Goal: Task Accomplishment & Management: Use online tool/utility

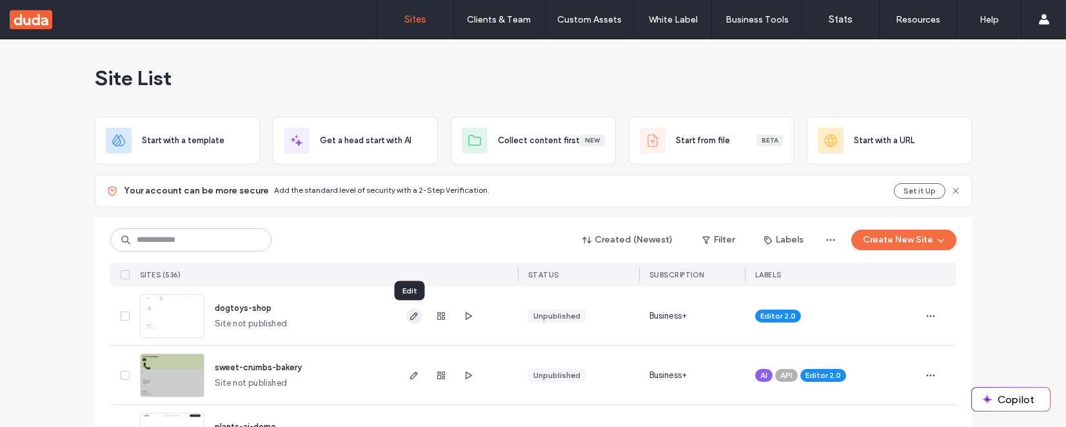
click at [409, 318] on use "button" at bounding box center [413, 316] width 8 height 8
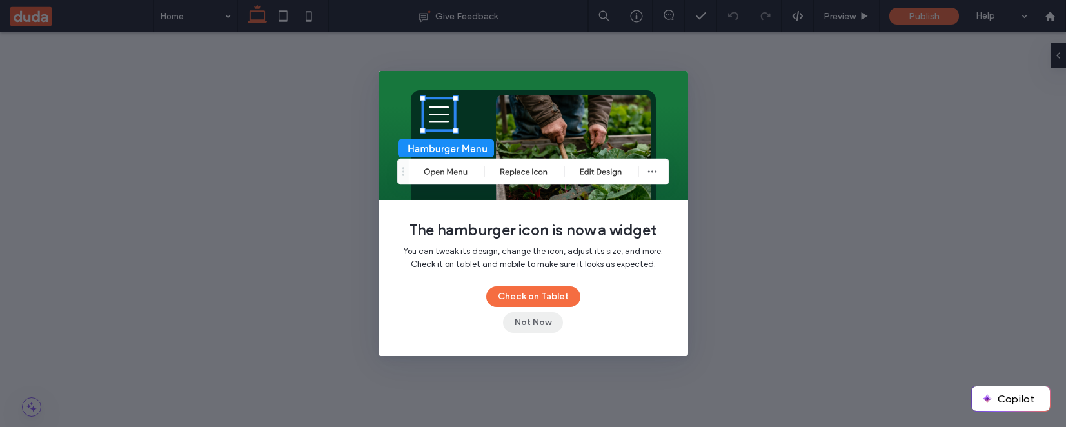
click at [524, 325] on button "Not Now" at bounding box center [533, 322] width 60 height 21
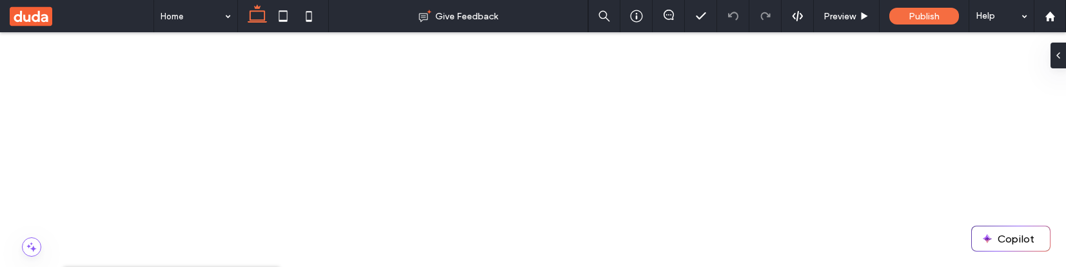
scroll to position [0, 0]
click at [1010, 247] on button "Copilot" at bounding box center [1011, 238] width 78 height 25
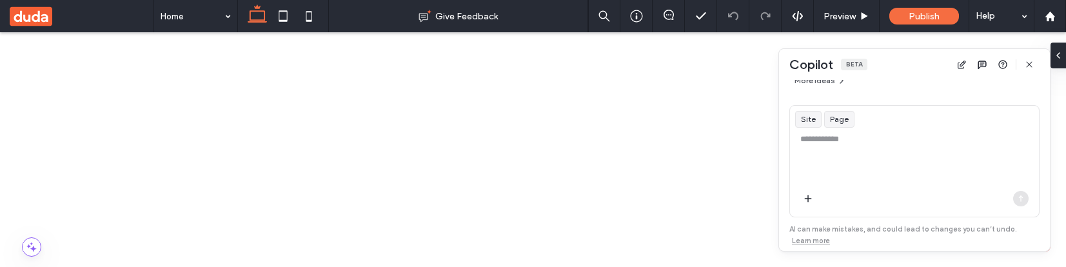
scroll to position [252, 0]
click at [1030, 62] on icon "button" at bounding box center [1029, 64] width 10 height 10
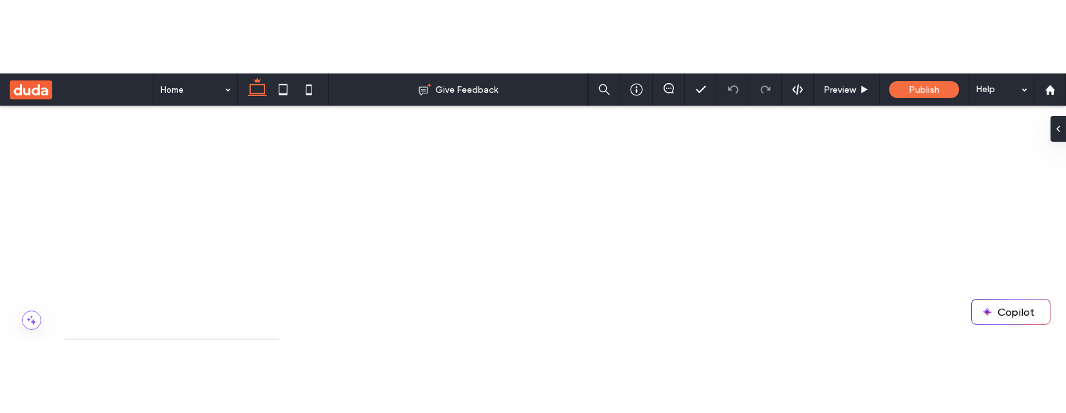
scroll to position [88, 0]
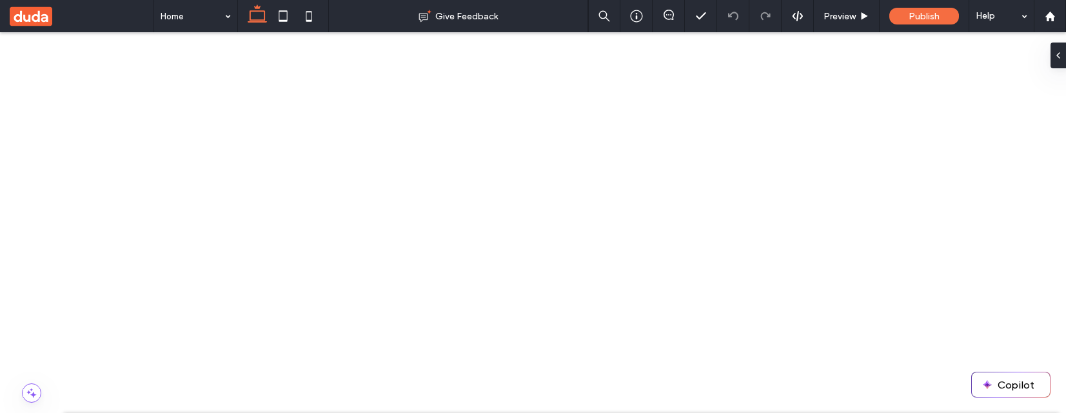
click at [82, 6] on span at bounding box center [82, 16] width 144 height 32
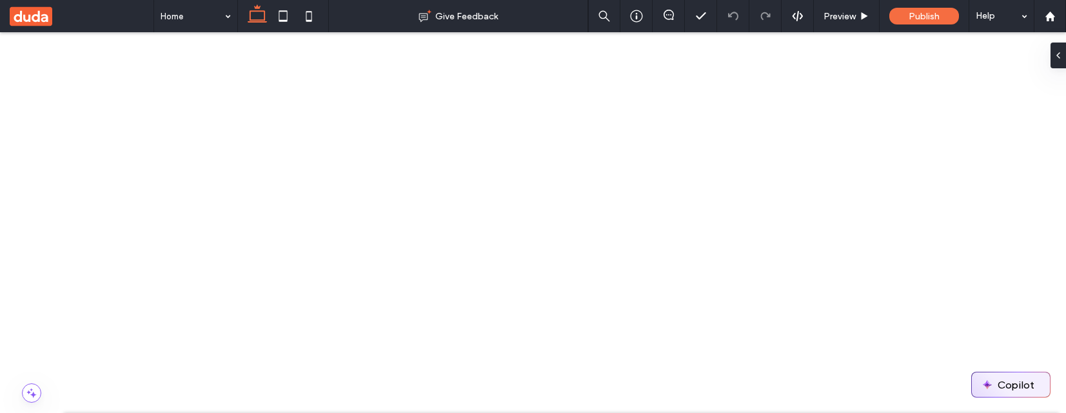
click at [996, 377] on button "Copilot" at bounding box center [1011, 385] width 78 height 25
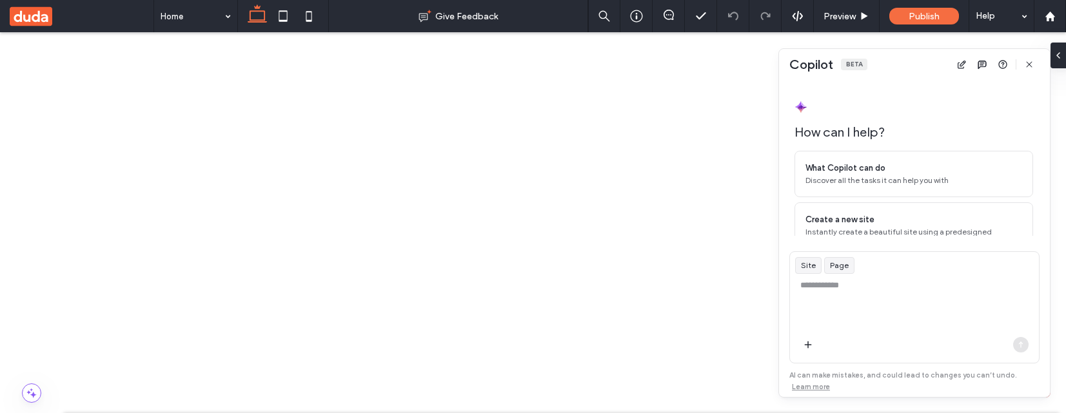
scroll to position [106, 0]
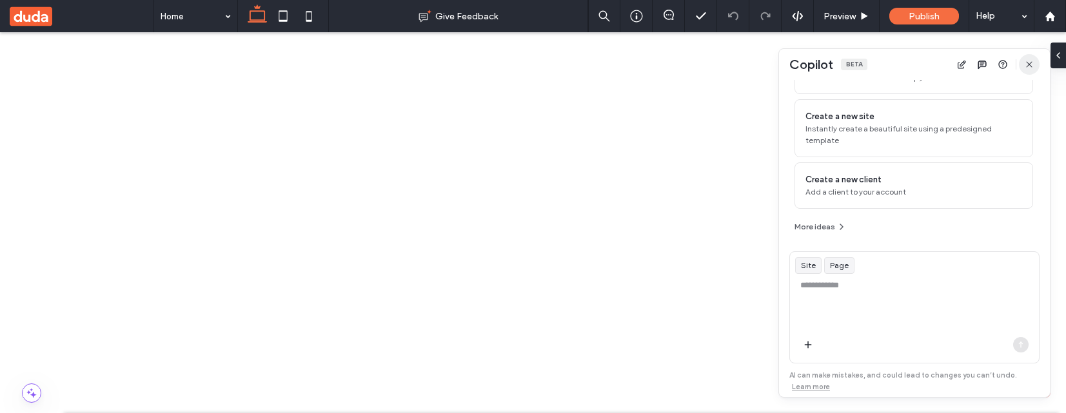
click at [1029, 63] on use "button" at bounding box center [1029, 64] width 6 height 6
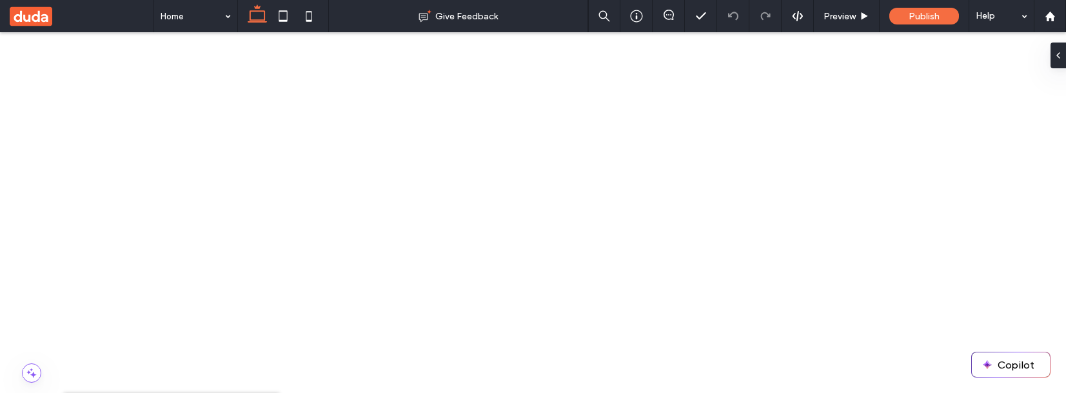
drag, startPoint x: 261, startPoint y: 46, endPoint x: 106, endPoint y: 343, distance: 335.1
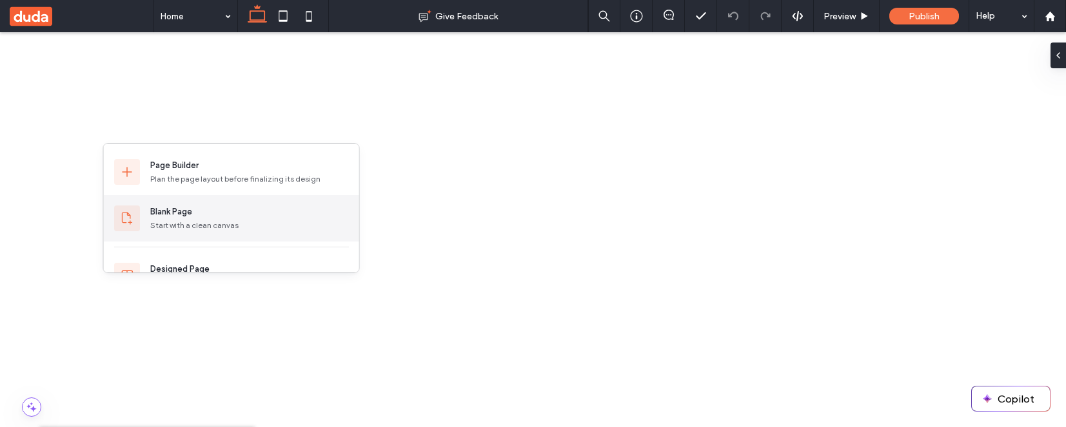
click at [205, 211] on div "Blank Page" at bounding box center [249, 212] width 199 height 13
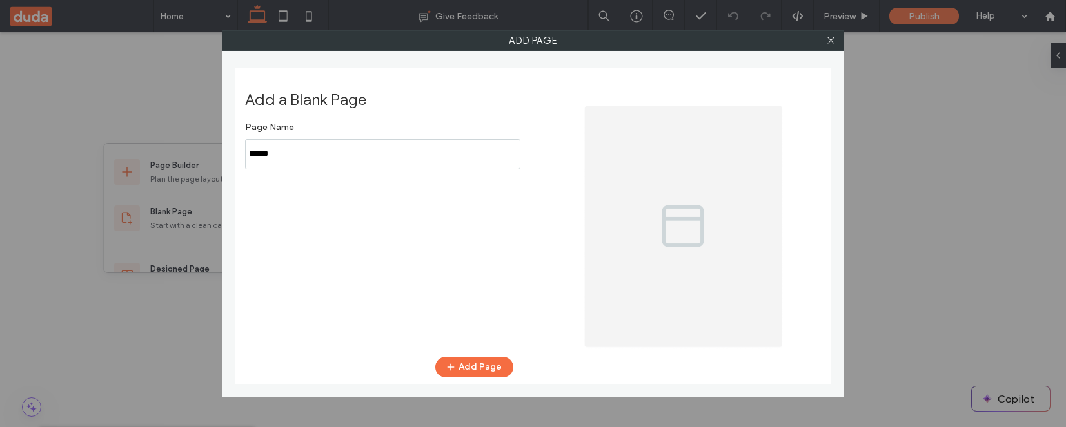
type input "******"
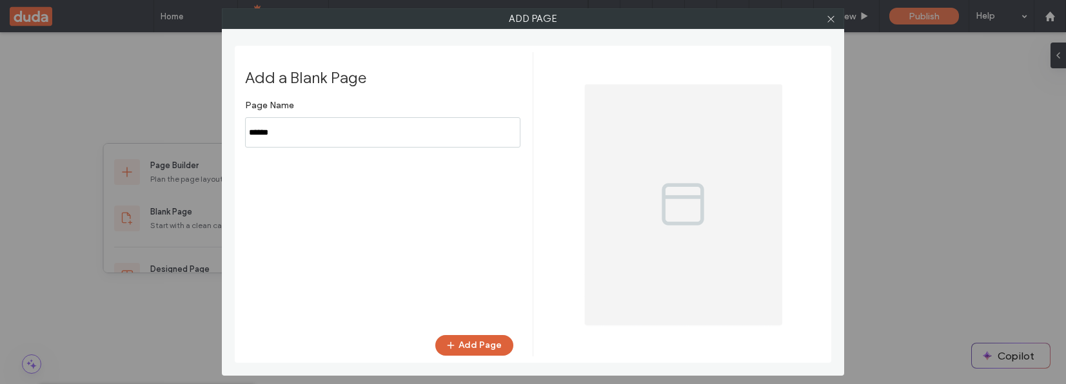
click at [488, 309] on button "Add Page" at bounding box center [474, 345] width 78 height 21
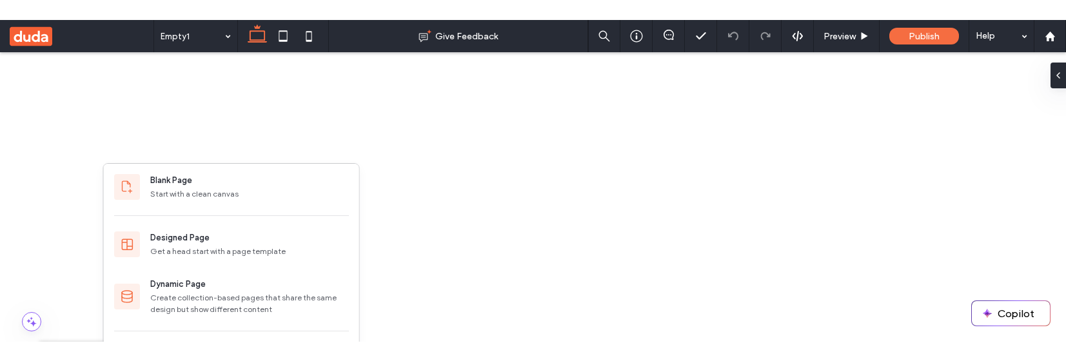
scroll to position [46, 0]
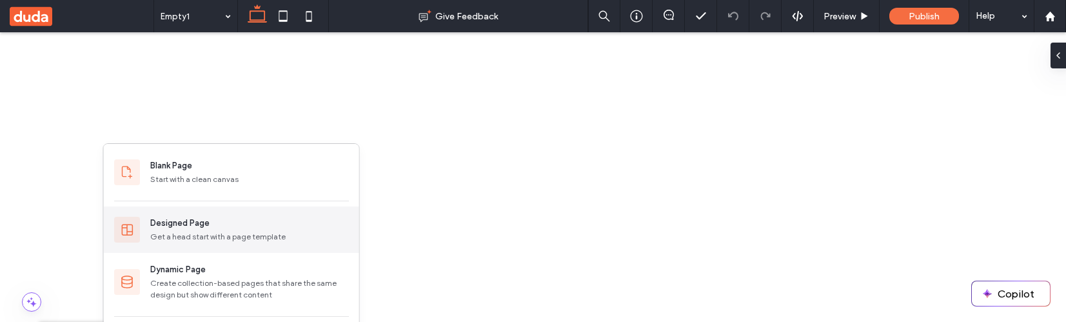
click at [207, 231] on div "Get a head start with a page template" at bounding box center [249, 237] width 199 height 12
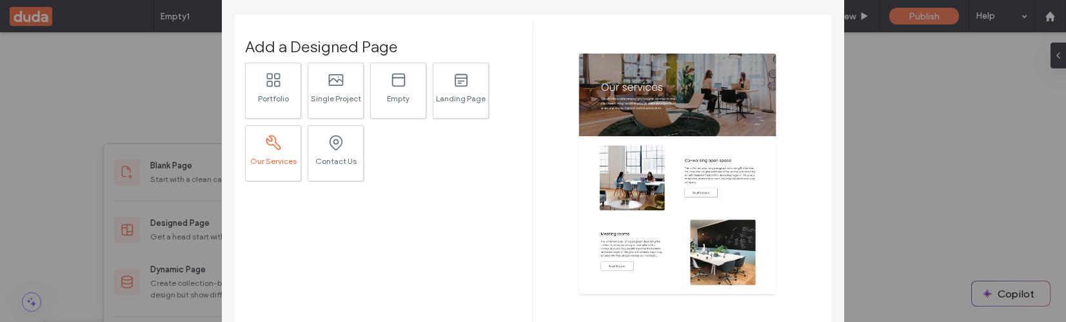
click at [284, 147] on div ".st0{fill:#616C79;} Our Services" at bounding box center [273, 153] width 56 height 56
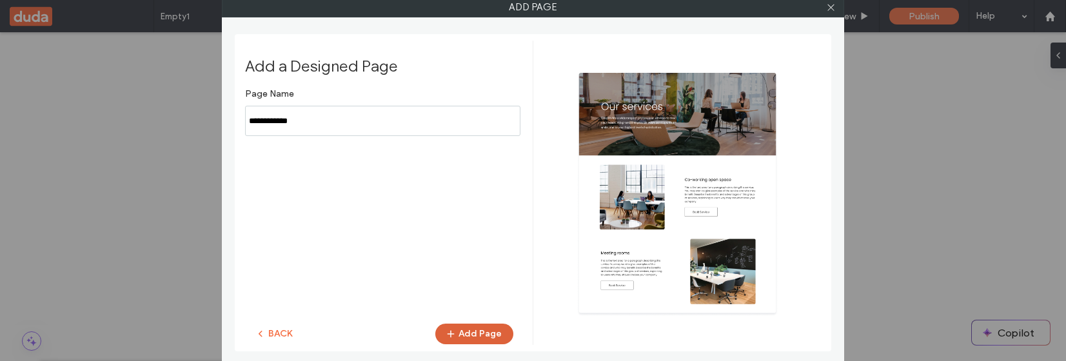
click at [456, 309] on icon "button" at bounding box center [451, 334] width 10 height 10
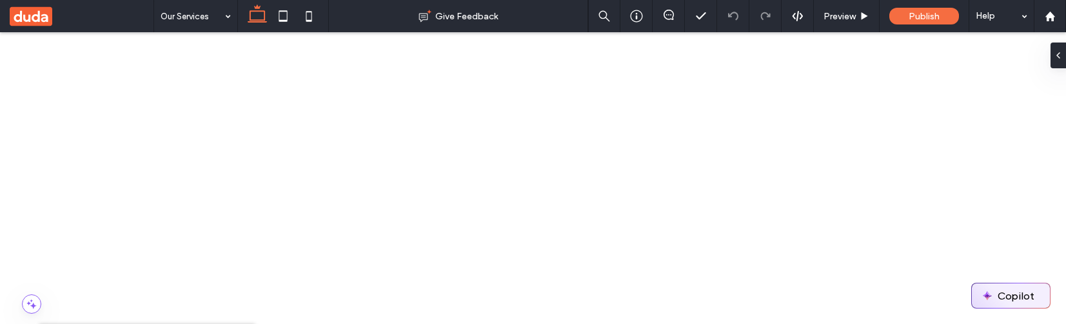
click at [1003, 295] on button "Copilot" at bounding box center [1011, 296] width 78 height 25
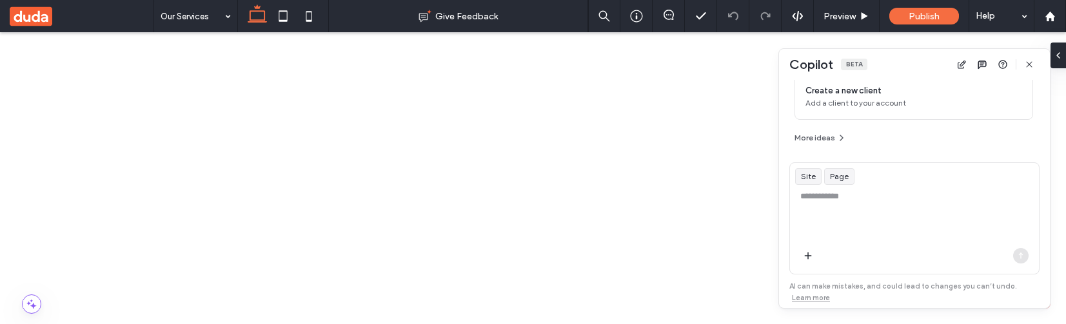
scroll to position [195, 0]
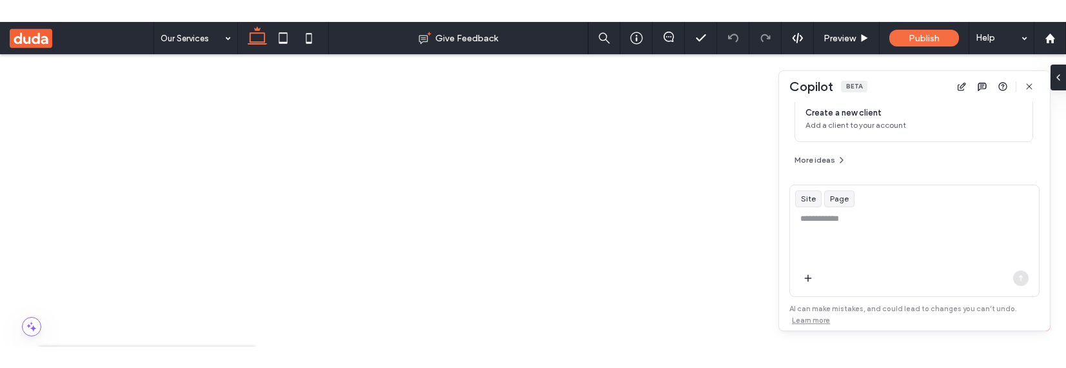
scroll to position [162, 0]
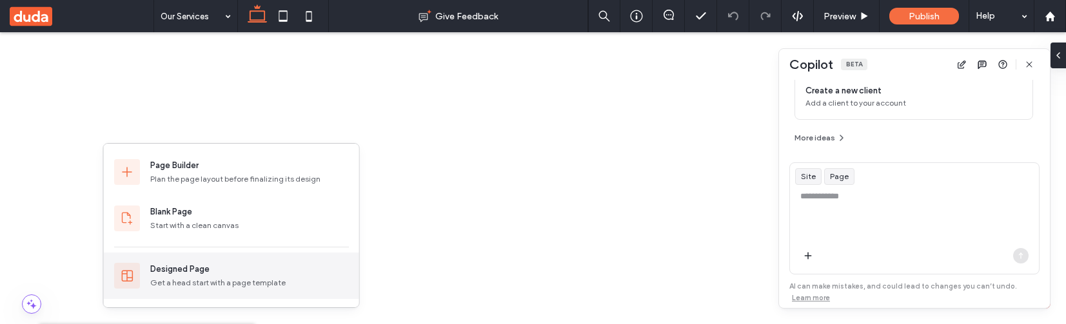
click at [203, 269] on div "Designed Page" at bounding box center [179, 269] width 59 height 13
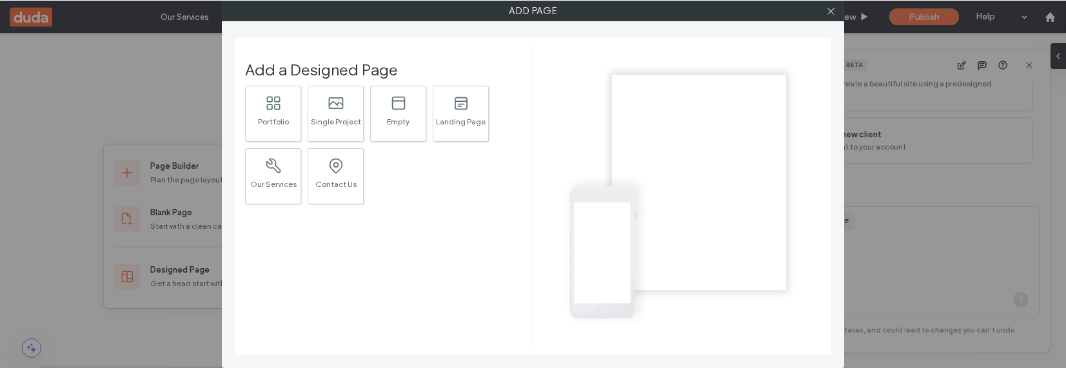
scroll to position [151, 0]
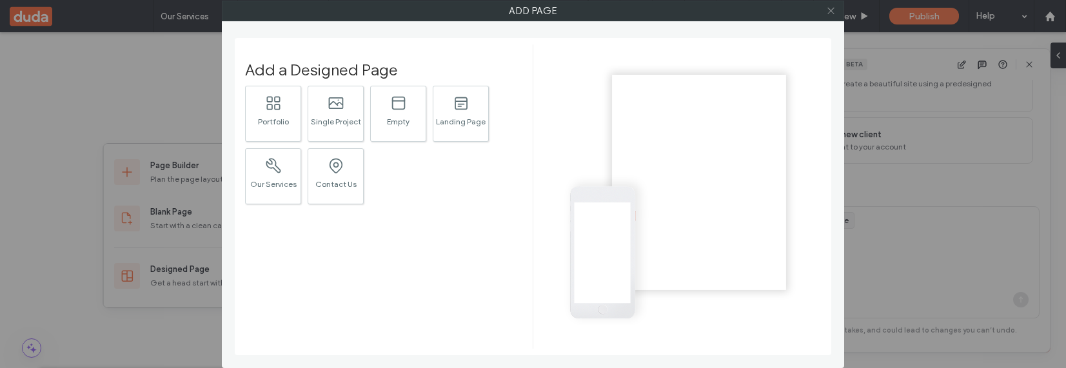
click at [829, 9] on icon at bounding box center [831, 11] width 10 height 10
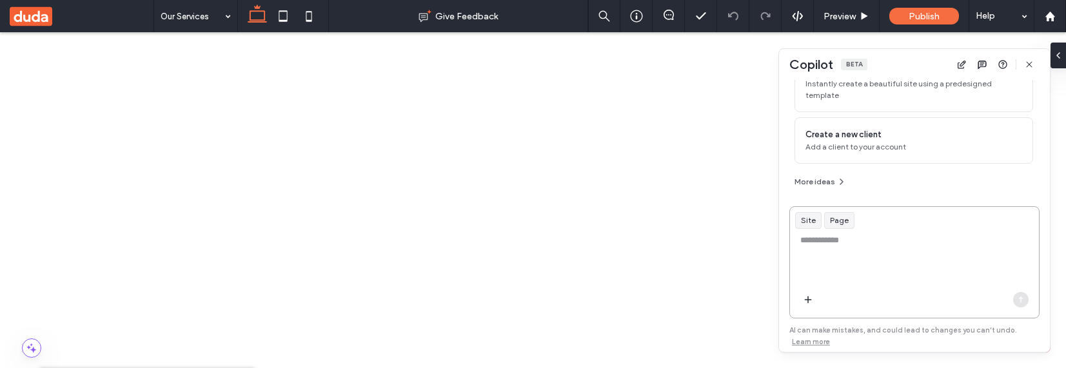
click at [858, 239] on textarea at bounding box center [914, 259] width 249 height 50
type textarea "**********"
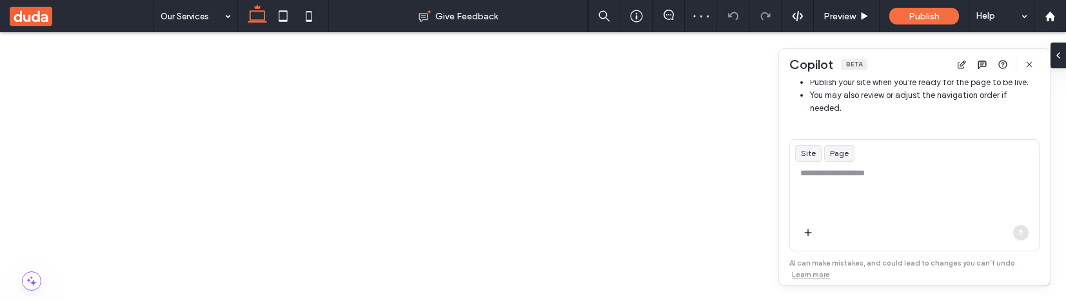
scroll to position [454, 0]
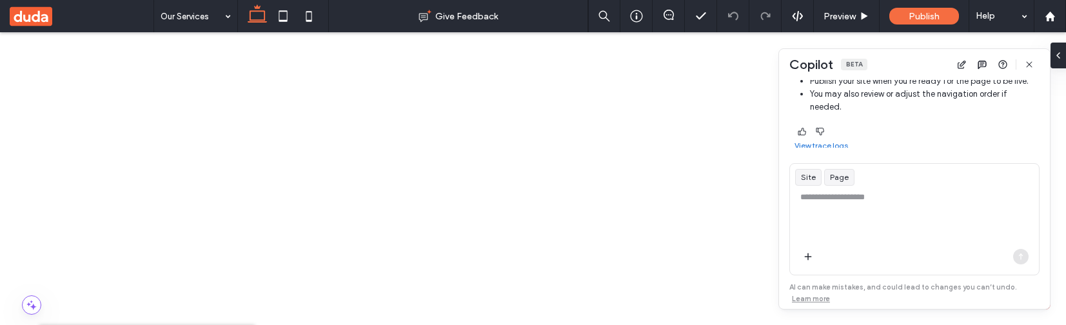
scroll to position [475, 0]
click at [835, 139] on link "View trace logs" at bounding box center [821, 141] width 54 height 10
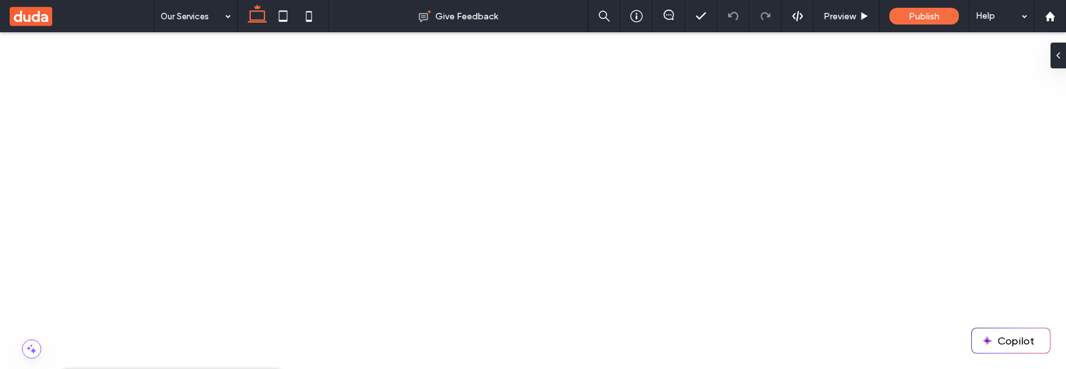
scroll to position [154, 0]
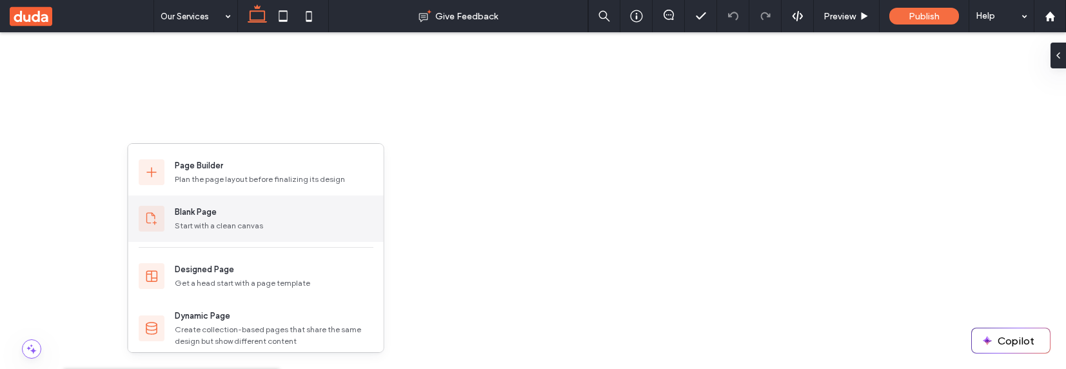
click at [210, 212] on div "Blank Page" at bounding box center [196, 212] width 42 height 13
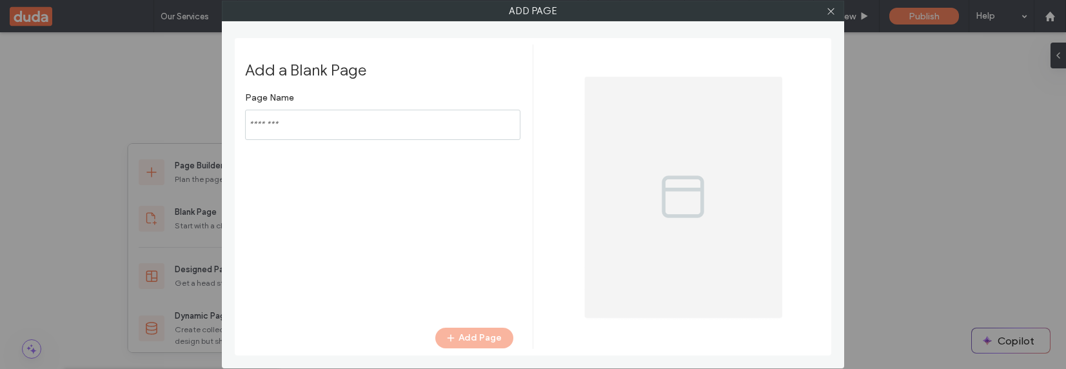
type input "*****"
click at [829, 12] on use at bounding box center [830, 11] width 6 height 6
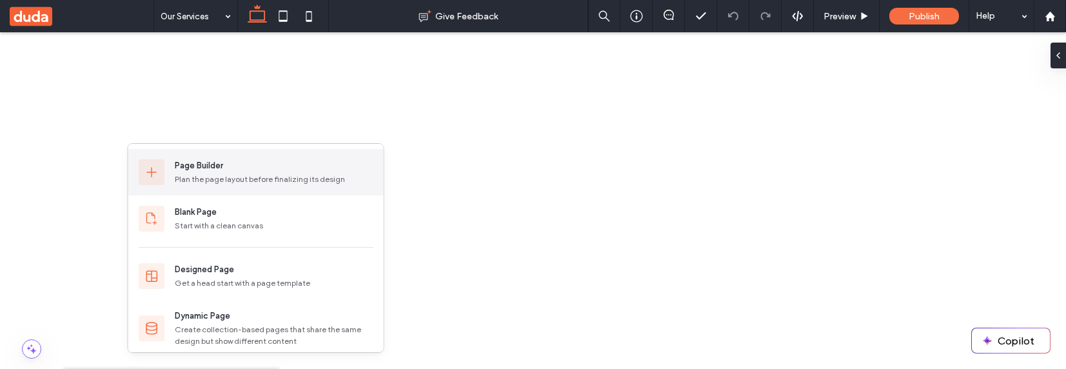
click at [218, 180] on div "Plan the page layout before finalizing its design" at bounding box center [274, 179] width 199 height 12
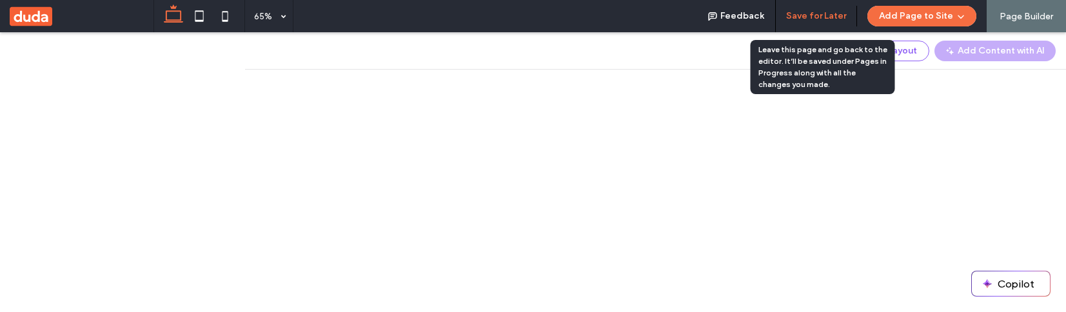
click at [833, 16] on button "Save for Later" at bounding box center [816, 16] width 60 height 21
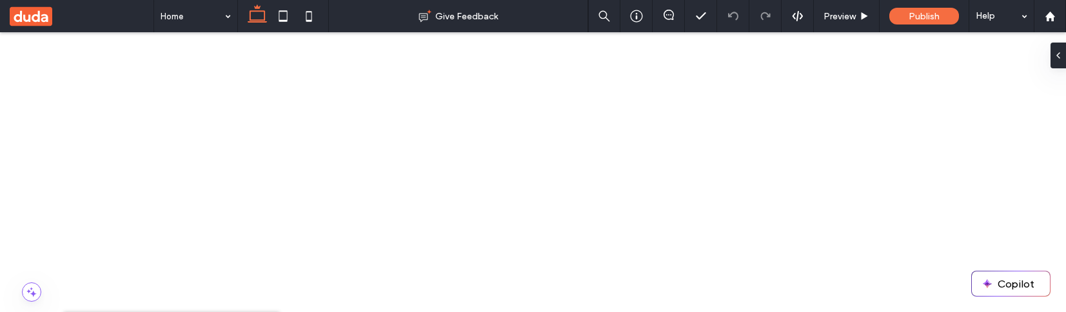
scroll to position [2, 0]
click at [1005, 291] on button "Copilot" at bounding box center [1011, 283] width 78 height 25
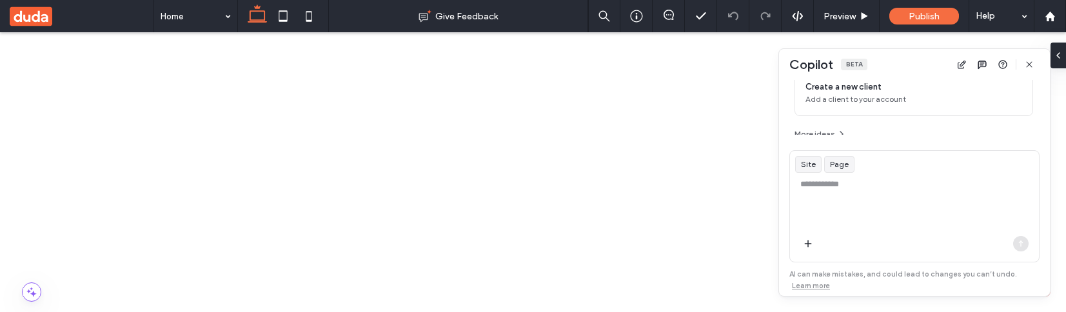
scroll to position [207, 0]
click at [847, 194] on textarea at bounding box center [914, 203] width 249 height 50
type textarea "**********"
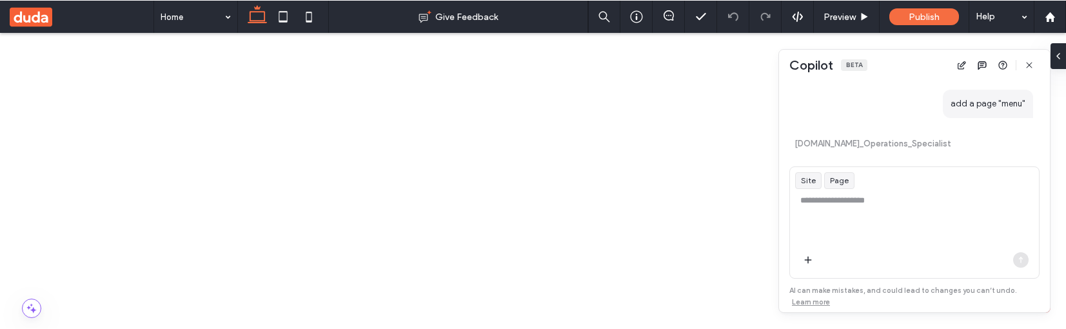
scroll to position [271, 0]
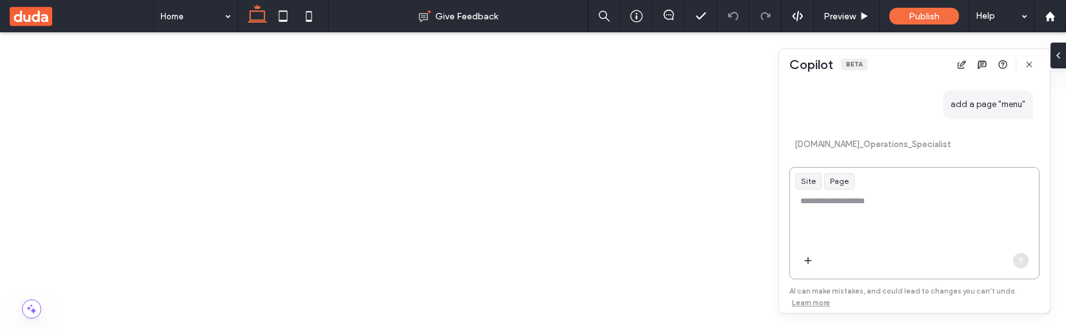
click at [857, 201] on textarea at bounding box center [914, 220] width 249 height 50
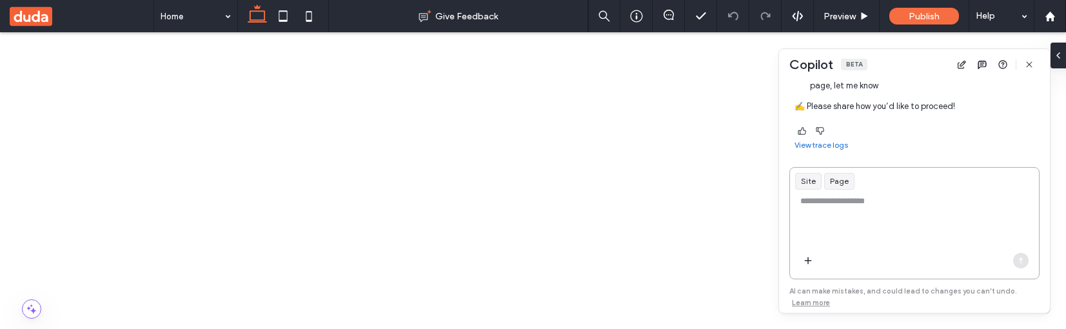
scroll to position [0, 0]
type textarea "*********"
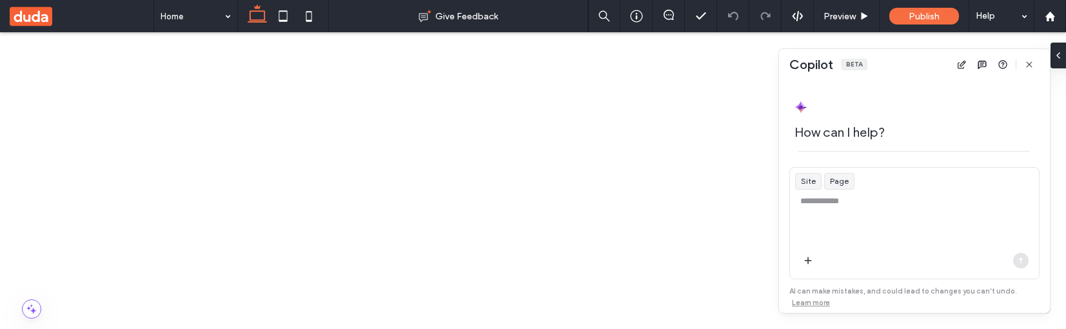
scroll to position [190, 0]
click at [845, 200] on textarea at bounding box center [914, 220] width 249 height 50
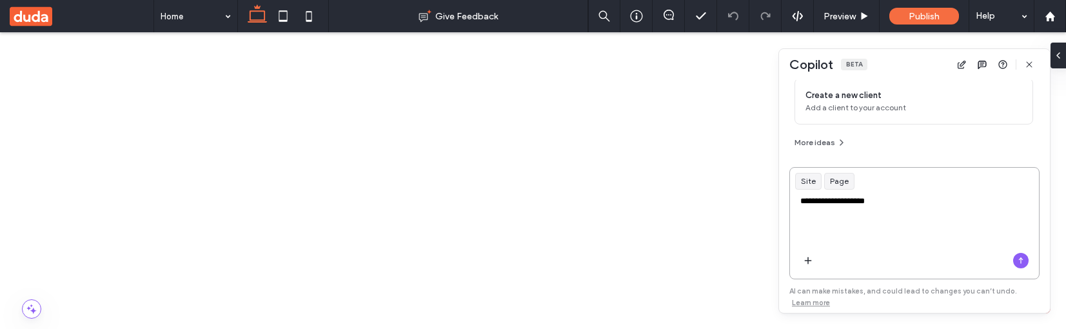
type textarea "**********"
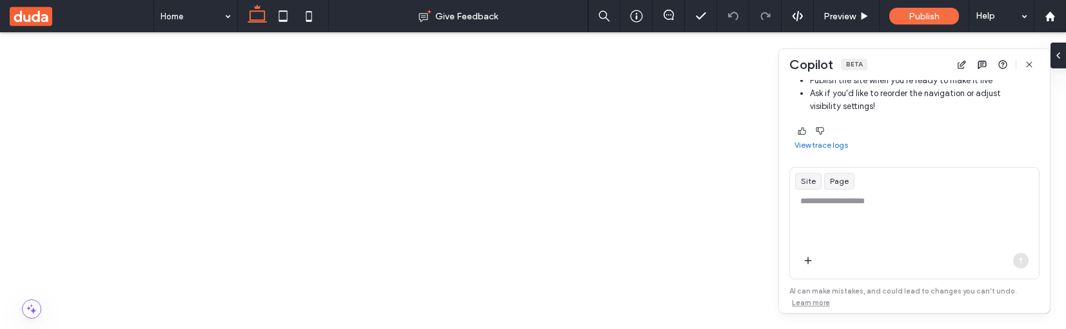
scroll to position [0, 0]
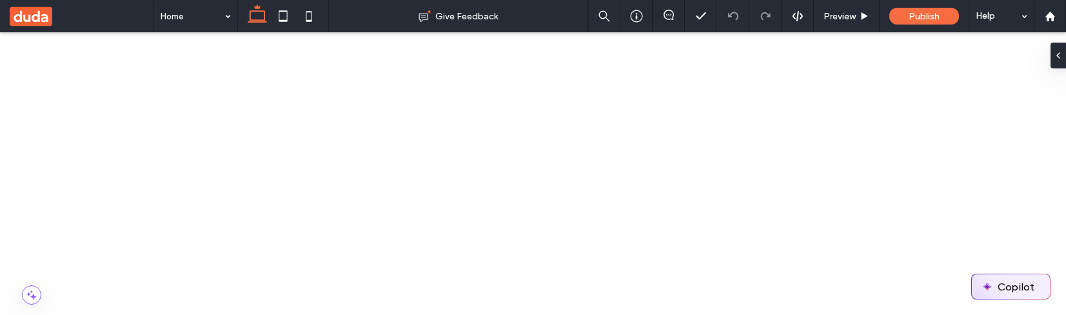
click at [994, 285] on button "Copilot" at bounding box center [1011, 286] width 78 height 25
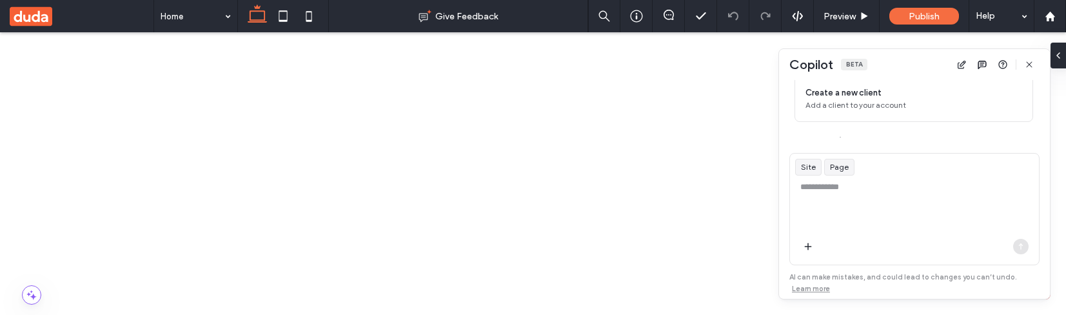
scroll to position [204, 0]
click at [905, 187] on textarea at bounding box center [914, 206] width 249 height 50
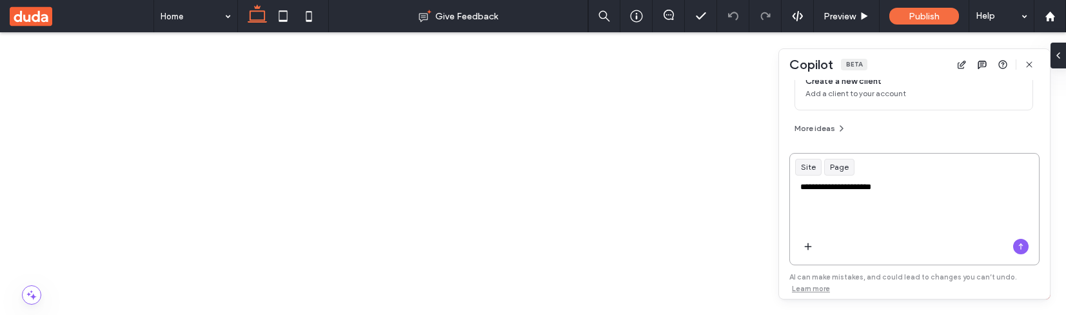
type textarea "**********"
